Goal: Information Seeking & Learning: Learn about a topic

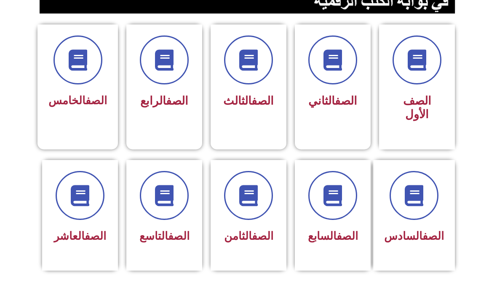
scroll to position [212, 0]
click at [232, 210] on span at bounding box center [248, 195] width 49 height 49
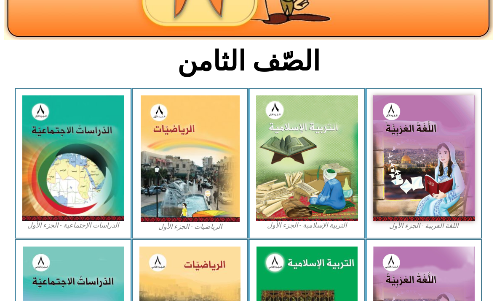
scroll to position [166, 0]
click at [60, 145] on img at bounding box center [73, 157] width 102 height 125
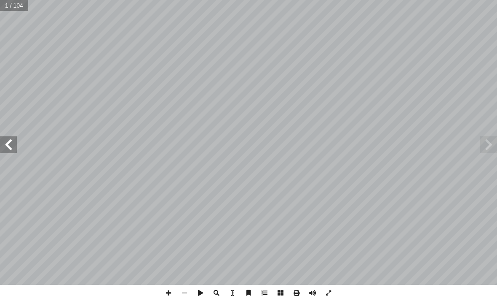
click at [10, 147] on span at bounding box center [8, 144] width 17 height 17
click at [9, 140] on span at bounding box center [8, 144] width 17 height 17
click at [14, 143] on span at bounding box center [8, 144] width 17 height 17
click at [10, 144] on span at bounding box center [8, 144] width 17 height 17
click at [12, 145] on span at bounding box center [8, 144] width 17 height 17
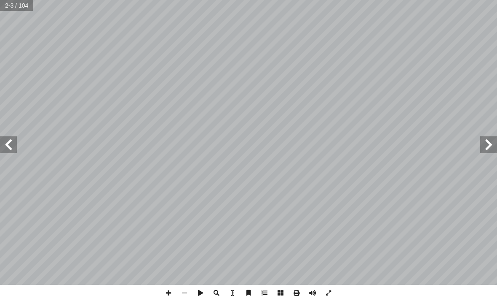
click at [8, 146] on span at bounding box center [8, 144] width 17 height 17
click at [14, 147] on span at bounding box center [8, 144] width 17 height 17
click at [11, 141] on span at bounding box center [8, 144] width 17 height 17
click at [10, 143] on span at bounding box center [8, 144] width 17 height 17
click at [495, 145] on span at bounding box center [489, 144] width 17 height 17
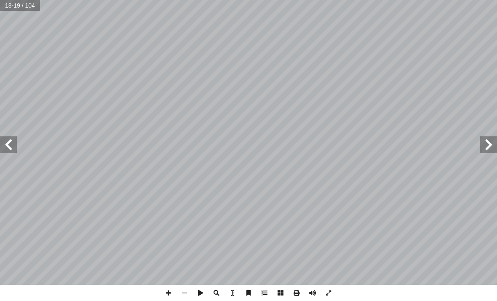
click at [488, 148] on span at bounding box center [489, 144] width 17 height 17
click at [481, 140] on span at bounding box center [489, 144] width 17 height 17
click at [484, 143] on span at bounding box center [489, 144] width 17 height 17
click at [489, 142] on span at bounding box center [489, 144] width 17 height 17
click at [484, 152] on span at bounding box center [489, 144] width 17 height 17
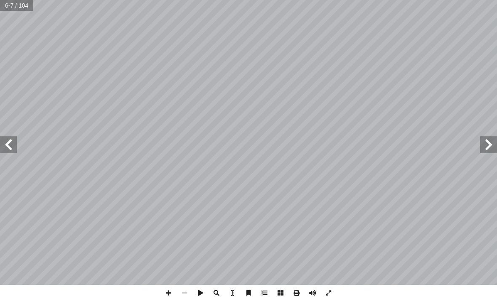
click at [5, 144] on span at bounding box center [8, 144] width 17 height 17
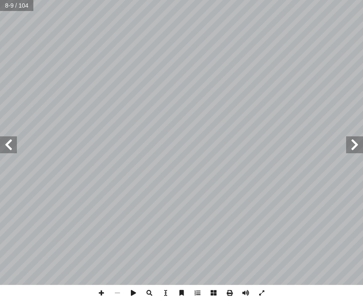
click at [5, 148] on span at bounding box center [8, 144] width 17 height 17
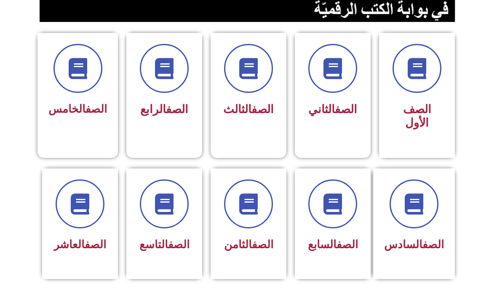
scroll to position [204, 0]
click at [247, 203] on icon at bounding box center [248, 203] width 21 height 21
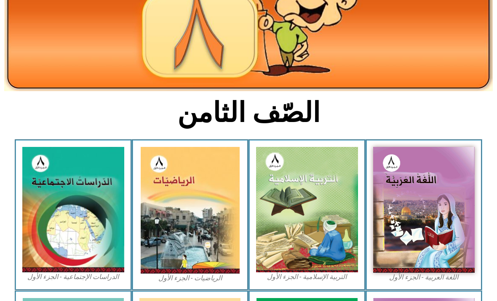
scroll to position [114, 0]
click at [51, 196] on img at bounding box center [73, 209] width 102 height 125
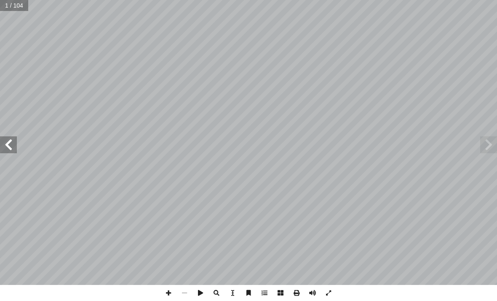
click at [14, 139] on span at bounding box center [8, 144] width 17 height 17
click at [5, 145] on span at bounding box center [8, 144] width 17 height 17
click at [8, 145] on span at bounding box center [8, 144] width 17 height 17
click at [11, 142] on span at bounding box center [8, 144] width 17 height 17
click at [15, 137] on span at bounding box center [8, 144] width 17 height 17
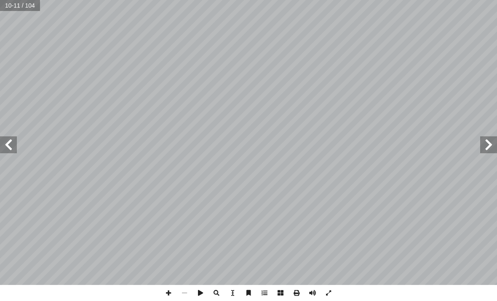
click at [5, 141] on span at bounding box center [8, 144] width 17 height 17
click at [16, 145] on span at bounding box center [8, 144] width 17 height 17
click at [7, 153] on span at bounding box center [8, 144] width 17 height 17
click at [5, 147] on span at bounding box center [8, 144] width 17 height 17
click at [7, 146] on span at bounding box center [8, 144] width 17 height 17
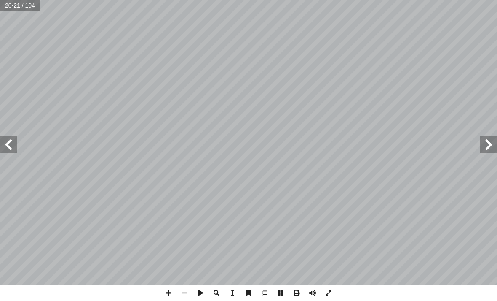
click at [485, 145] on span at bounding box center [489, 144] width 17 height 17
click at [484, 141] on span at bounding box center [489, 144] width 17 height 17
click at [485, 141] on span at bounding box center [489, 144] width 17 height 17
click at [484, 140] on span at bounding box center [489, 144] width 17 height 17
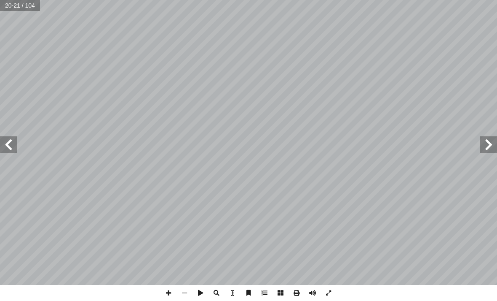
click at [484, 141] on span at bounding box center [489, 144] width 17 height 17
click at [484, 142] on span at bounding box center [489, 144] width 17 height 17
click at [484, 143] on span at bounding box center [489, 144] width 17 height 17
click at [482, 144] on span at bounding box center [489, 144] width 17 height 17
click at [6, 142] on span at bounding box center [8, 144] width 17 height 17
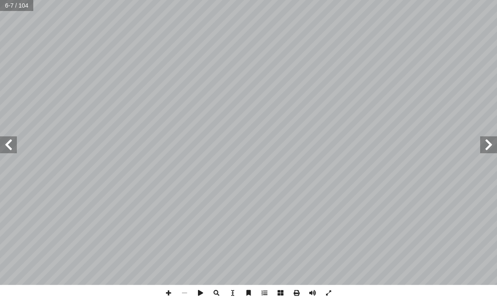
click at [6, 148] on span at bounding box center [8, 144] width 17 height 17
click at [484, 146] on span at bounding box center [489, 144] width 17 height 17
click at [481, 143] on span at bounding box center [489, 144] width 17 height 17
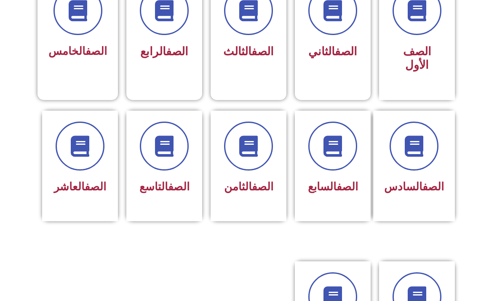
scroll to position [263, 0]
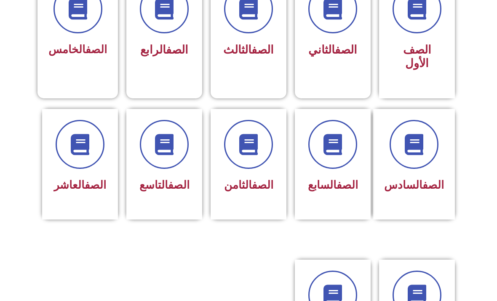
click at [228, 161] on div at bounding box center [249, 144] width 54 height 49
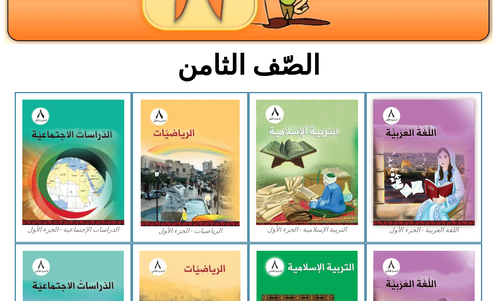
scroll to position [161, 0]
click at [107, 125] on img at bounding box center [73, 161] width 102 height 125
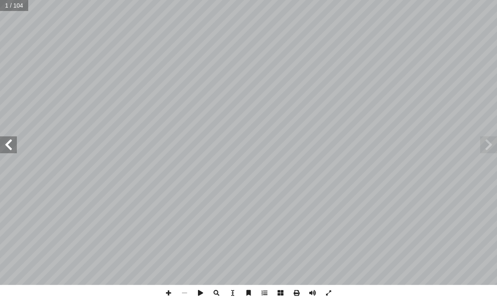
click at [10, 142] on span at bounding box center [8, 144] width 17 height 17
click at [8, 141] on span at bounding box center [8, 144] width 17 height 17
click at [5, 141] on span at bounding box center [8, 144] width 17 height 17
click at [12, 150] on span at bounding box center [8, 144] width 17 height 17
click at [11, 150] on span at bounding box center [8, 144] width 17 height 17
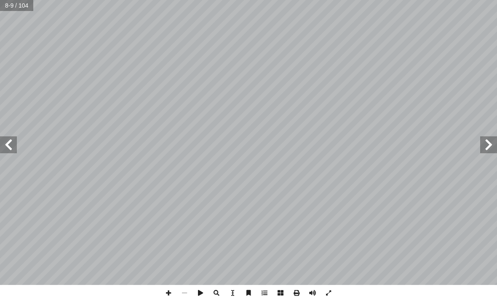
click at [14, 147] on span at bounding box center [8, 144] width 17 height 17
click at [12, 145] on span at bounding box center [8, 144] width 17 height 17
click at [13, 143] on span at bounding box center [8, 144] width 17 height 17
click at [9, 144] on span at bounding box center [8, 144] width 17 height 17
click at [12, 147] on span at bounding box center [8, 144] width 17 height 17
